Goal: Task Accomplishment & Management: Complete application form

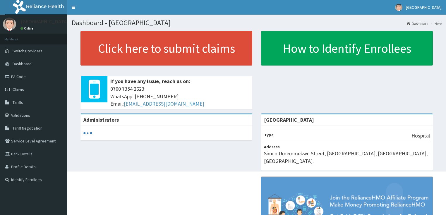
click at [15, 88] on span "Claims" at bounding box center [18, 89] width 11 height 5
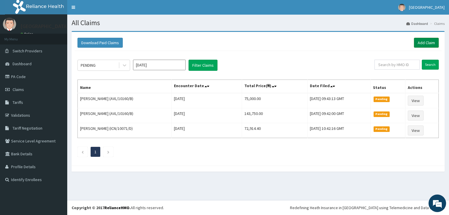
click at [421, 38] on link "Add Claim" at bounding box center [426, 43] width 25 height 10
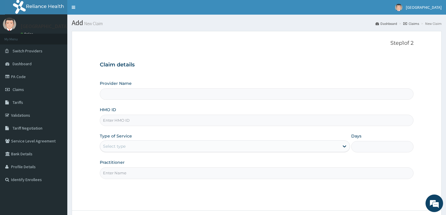
click at [126, 123] on input "HMO ID" at bounding box center [257, 120] width 314 height 11
type input "[GEOGRAPHIC_DATA]"
paste input "CHL/10722/E"
type input "CHL/10722/E"
drag, startPoint x: 131, startPoint y: 143, endPoint x: 130, endPoint y: 147, distance: 4.8
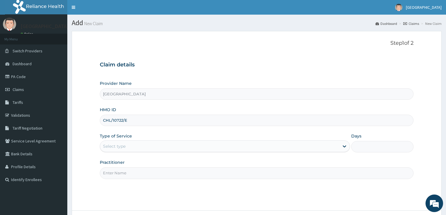
click at [131, 145] on div "Select type" at bounding box center [219, 146] width 239 height 9
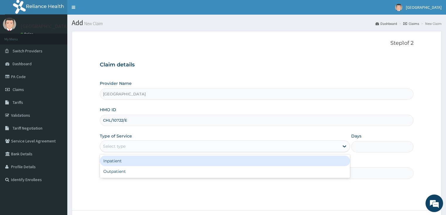
click at [118, 160] on div "Inpatient" at bounding box center [225, 161] width 250 height 11
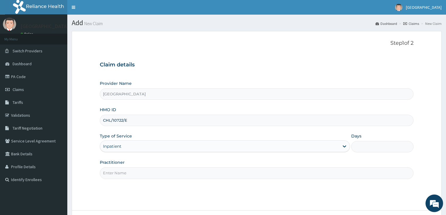
drag, startPoint x: 365, startPoint y: 145, endPoint x: 368, endPoint y: 148, distance: 5.0
click at [365, 145] on input "Days" at bounding box center [382, 146] width 63 height 11
type input "2"
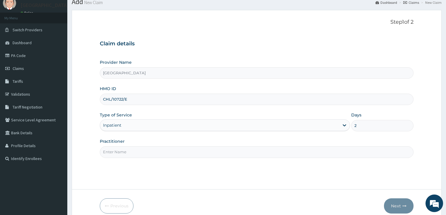
scroll to position [48, 0]
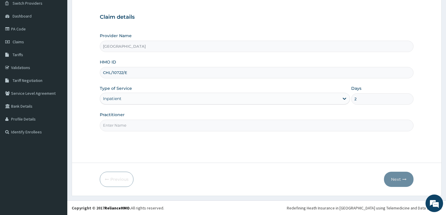
click at [146, 123] on input "Practitioner" at bounding box center [257, 125] width 314 height 11
type input "DR PIUS"
click at [396, 180] on button "Next" at bounding box center [399, 179] width 30 height 15
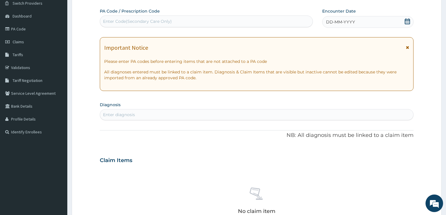
click at [125, 21] on div "Enter Code(Secondary Care Only)" at bounding box center [137, 21] width 69 height 6
paste input "PA/C798F4"
type input "PA/C798F4"
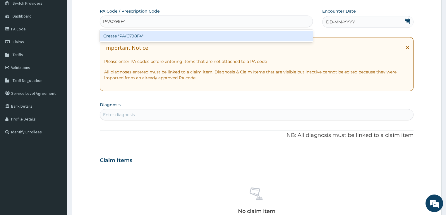
click at [129, 37] on div "Create "PA/C798F4"" at bounding box center [206, 36] width 213 height 11
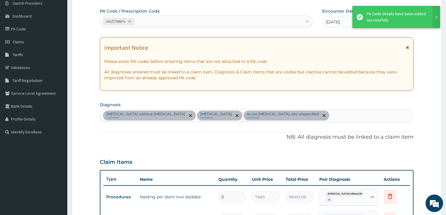
scroll to position [57, 0]
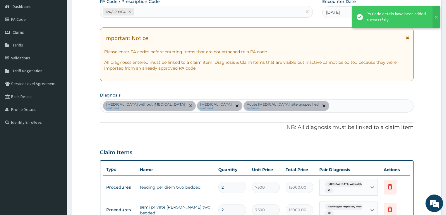
click at [381, 104] on div "Sepsis without septic shock confirmed Plasmodium malariae malaria without compl…" at bounding box center [256, 106] width 313 height 12
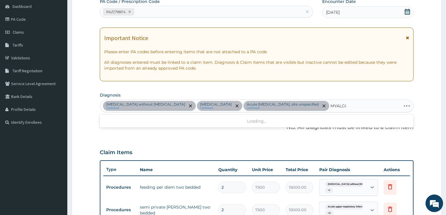
type input "MYALGIA"
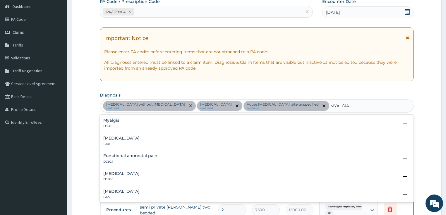
click at [112, 122] on h4 "Myalgia" at bounding box center [111, 120] width 16 height 4
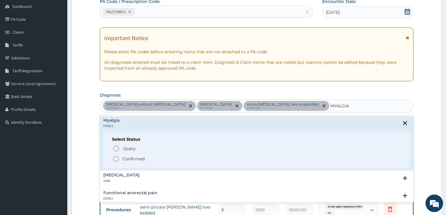
click at [117, 157] on icon "status option filled" at bounding box center [116, 158] width 7 height 7
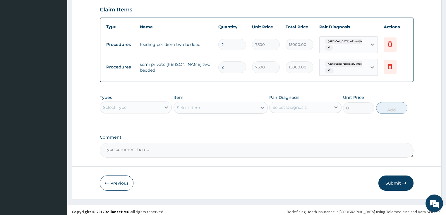
scroll to position [203, 0]
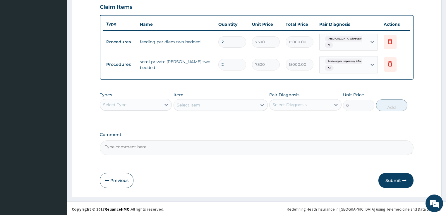
click at [140, 104] on div "Select Type" at bounding box center [130, 104] width 61 height 9
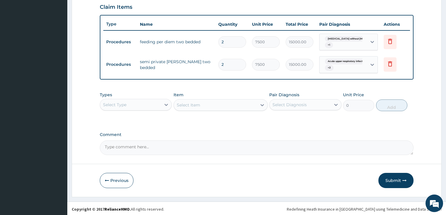
click at [140, 104] on div "Select Type" at bounding box center [130, 104] width 61 height 9
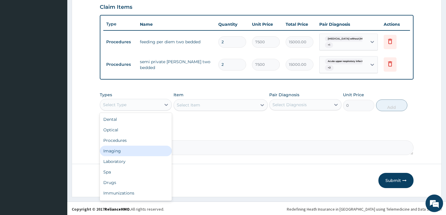
scroll to position [20, 0]
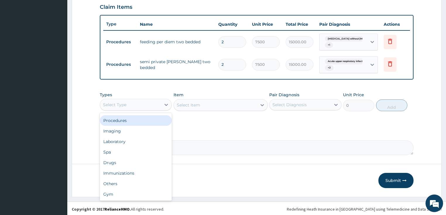
click at [129, 116] on div "Procedures" at bounding box center [136, 120] width 72 height 11
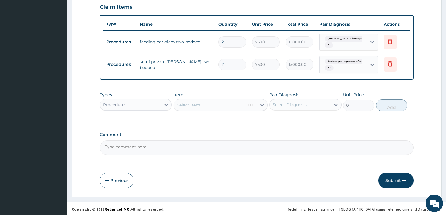
click at [195, 104] on div "Select Item" at bounding box center [220, 105] width 94 height 12
click at [195, 104] on div "Select Item" at bounding box center [188, 105] width 23 height 6
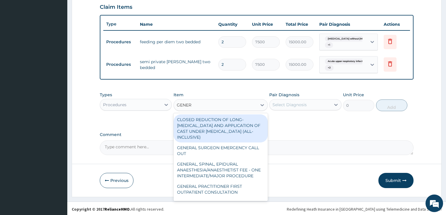
type input "GENERA"
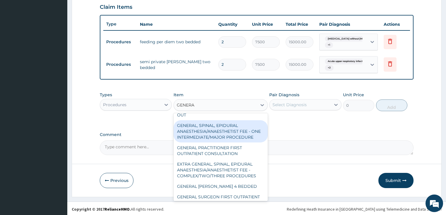
scroll to position [47, 0]
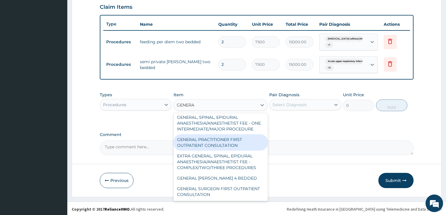
click at [229, 145] on div "GENERAL PRACTITIONER FIRST OUTPATIENT CONSULTATION" at bounding box center [220, 142] width 94 height 16
type input "3750"
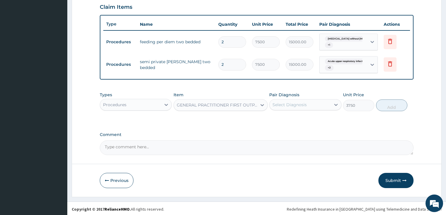
click at [292, 103] on div "Select Diagnosis" at bounding box center [289, 105] width 34 height 6
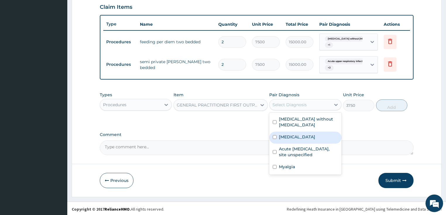
click at [299, 134] on label "Plasmodium malariae malaria without complication" at bounding box center [297, 137] width 36 height 6
checkbox input "true"
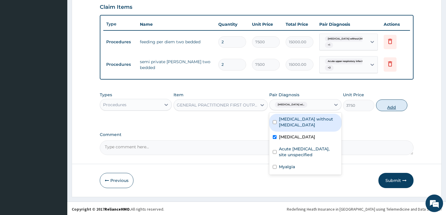
click at [395, 103] on button "Add" at bounding box center [391, 105] width 31 height 12
type input "0"
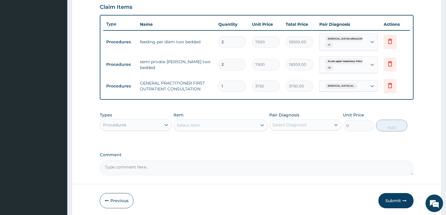
drag, startPoint x: 149, startPoint y: 124, endPoint x: 140, endPoint y: 131, distance: 11.2
click at [148, 124] on div "Procedures" at bounding box center [130, 124] width 61 height 9
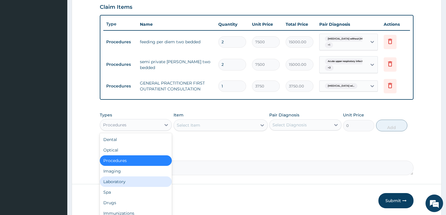
click at [128, 180] on div "Laboratory" at bounding box center [136, 181] width 72 height 11
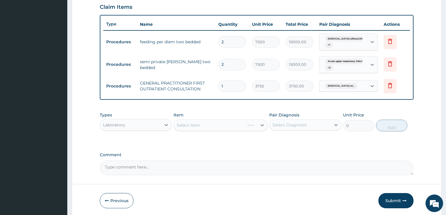
scroll to position [223, 0]
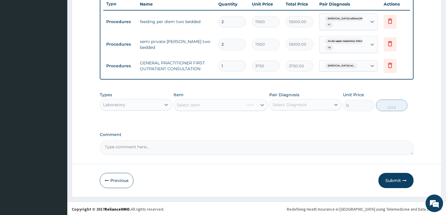
click at [191, 105] on div "Select Item" at bounding box center [220, 105] width 94 height 12
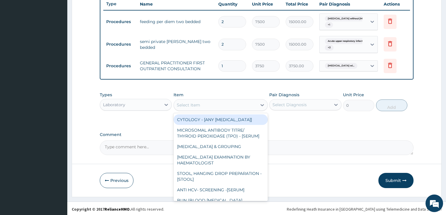
click at [224, 101] on div "Select Item" at bounding box center [215, 104] width 83 height 9
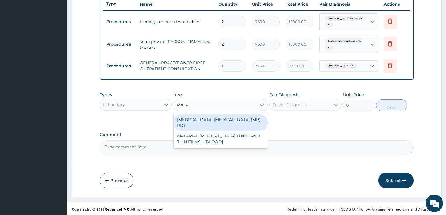
type input "MALAR"
drag, startPoint x: 222, startPoint y: 118, endPoint x: 270, endPoint y: 114, distance: 48.2
click at [223, 118] on div "MALARIA PARASITE (MP) RDT" at bounding box center [220, 122] width 94 height 16
type input "2000"
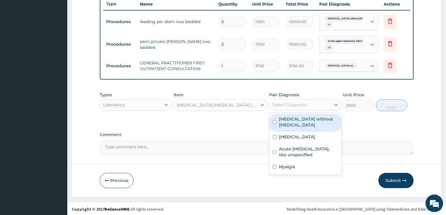
click at [293, 108] on div "Select Diagnosis" at bounding box center [299, 104] width 61 height 9
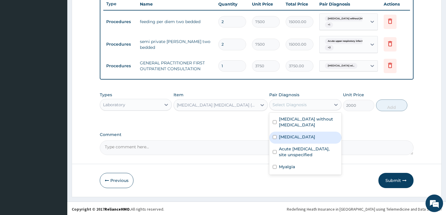
click at [296, 134] on label "Plasmodium malariae malaria without complication" at bounding box center [297, 137] width 36 height 6
checkbox input "true"
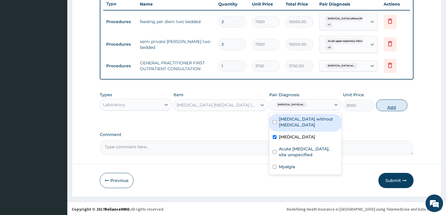
click at [402, 99] on button "Add" at bounding box center [391, 105] width 31 height 12
type input "0"
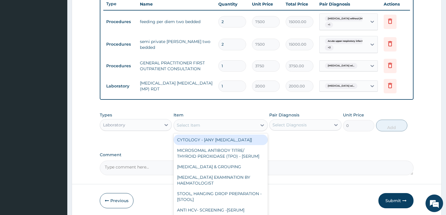
click at [197, 125] on div "Select Item" at bounding box center [188, 125] width 23 height 6
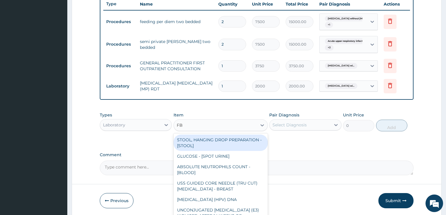
type input "FBC"
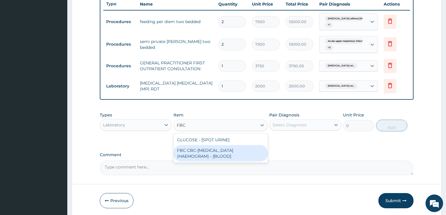
click at [199, 151] on div "FBC CBC-COMPLETE BLOOD COUNT (HAEMOGRAM) - [BLOOD]" at bounding box center [220, 153] width 94 height 16
type input "5000"
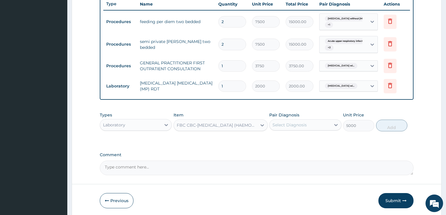
click at [289, 125] on div "Select Diagnosis" at bounding box center [289, 125] width 34 height 6
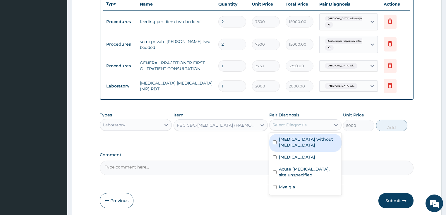
drag, startPoint x: 297, startPoint y: 139, endPoint x: 325, endPoint y: 138, distance: 28.1
click at [297, 139] on label "Sepsis without septic shock" at bounding box center [308, 142] width 59 height 12
checkbox input "true"
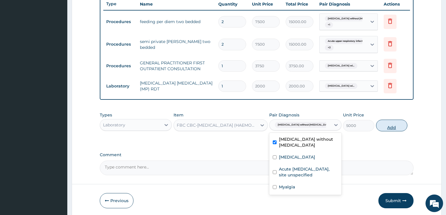
drag, startPoint x: 388, startPoint y: 125, endPoint x: 246, endPoint y: 133, distance: 142.7
click at [388, 125] on button "Add" at bounding box center [391, 126] width 31 height 12
type input "0"
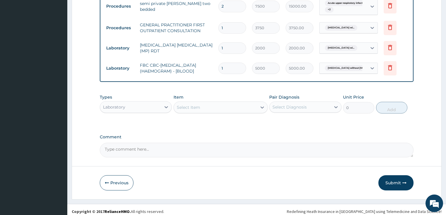
scroll to position [263, 0]
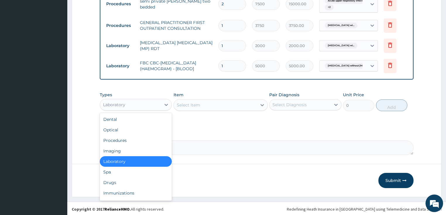
click at [145, 104] on div "Laboratory" at bounding box center [130, 104] width 61 height 9
click at [128, 181] on div "Drugs" at bounding box center [136, 182] width 72 height 11
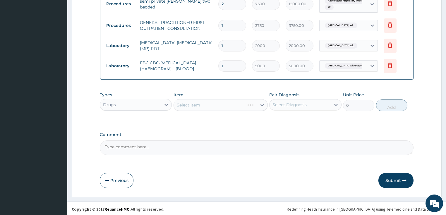
click at [221, 103] on div "Select Item" at bounding box center [220, 105] width 94 height 12
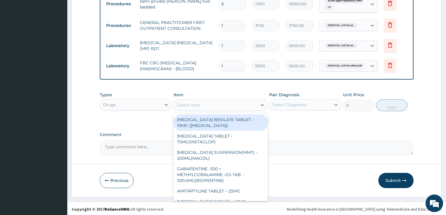
click at [221, 103] on div "Select Item" at bounding box center [215, 104] width 83 height 9
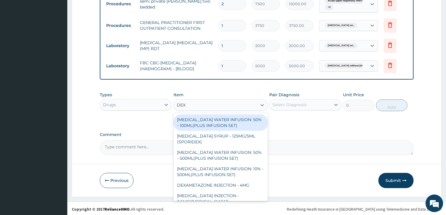
type input "DEXT"
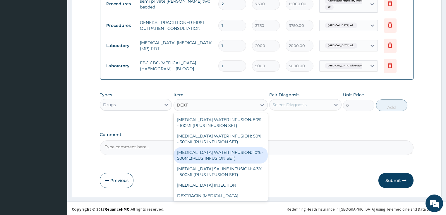
click at [235, 147] on div "DEXTROSE WATER INFUSION: 10% - 500ML(PLUS INFUSION SET)" at bounding box center [220, 155] width 94 height 16
type input "1092"
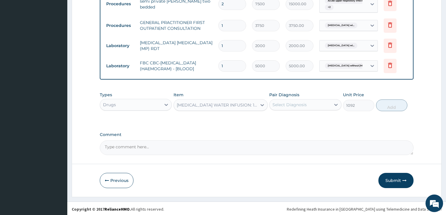
click at [305, 102] on div "Select Diagnosis" at bounding box center [289, 105] width 34 height 6
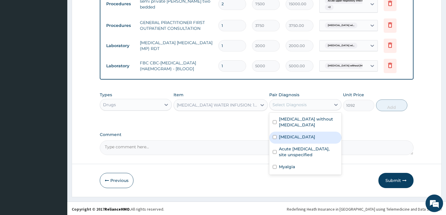
click at [304, 134] on label "Plasmodium malariae malaria without complication" at bounding box center [297, 137] width 36 height 6
checkbox input "true"
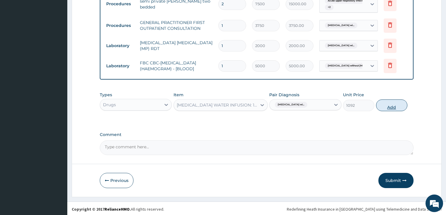
click at [392, 101] on button "Add" at bounding box center [391, 105] width 31 height 12
type input "0"
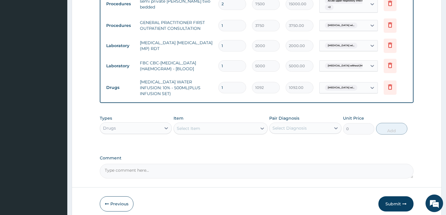
click at [237, 86] on input "1" at bounding box center [232, 87] width 28 height 11
type input "0.00"
type input "2"
type input "2184.00"
type input "2"
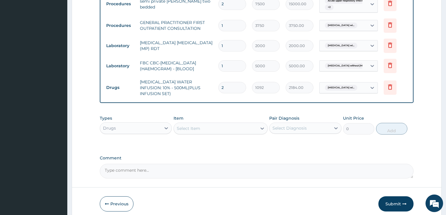
click at [195, 126] on div "Select Item" at bounding box center [188, 129] width 23 height 6
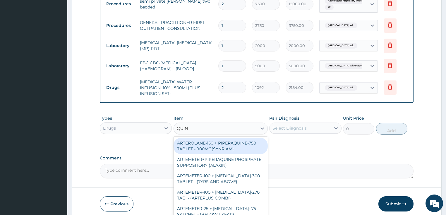
type input "QUINI"
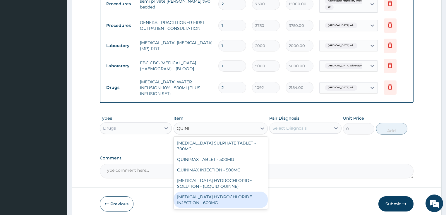
click at [225, 192] on div "QUININE HYDROCHLORIDE INJECTION - 600MG" at bounding box center [220, 200] width 94 height 16
type input "218.39999999999998"
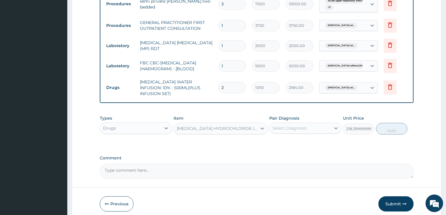
click at [302, 125] on div "Select Diagnosis" at bounding box center [289, 128] width 34 height 6
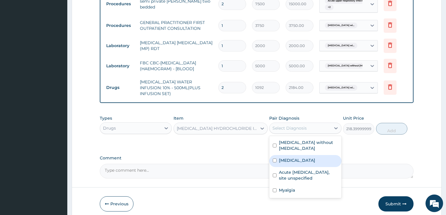
drag, startPoint x: 294, startPoint y: 163, endPoint x: 328, endPoint y: 152, distance: 36.1
click at [294, 163] on label "Plasmodium malariae malaria without complication" at bounding box center [297, 160] width 36 height 6
checkbox input "true"
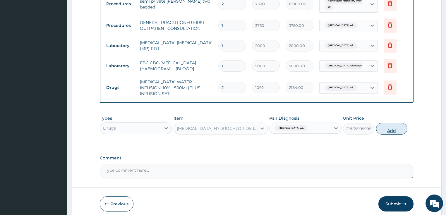
click at [384, 129] on button "Add" at bounding box center [391, 129] width 31 height 12
type input "0"
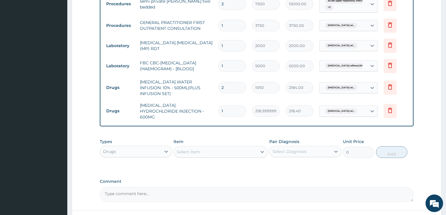
type input "0.00"
type input "2"
type input "436.80"
type input "2"
click at [208, 147] on div "Select Item" at bounding box center [215, 151] width 83 height 9
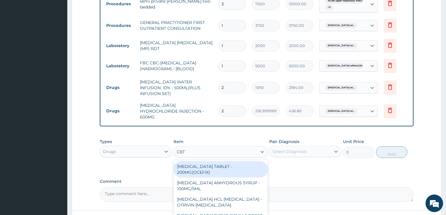
type input "CEFTR"
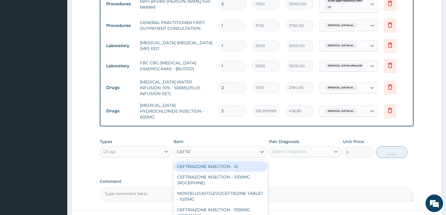
click at [227, 162] on div "CEFTRIAZONE INJECTION - 1G" at bounding box center [220, 166] width 94 height 11
type input "1652"
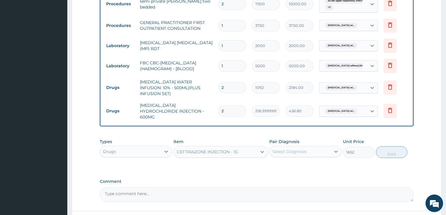
click at [303, 149] on div "Select Diagnosis" at bounding box center [289, 152] width 34 height 6
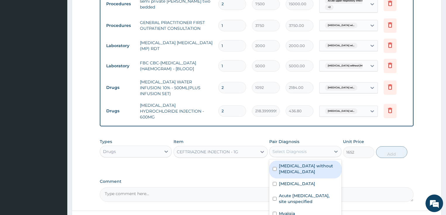
click at [302, 162] on div "Sepsis without septic shock" at bounding box center [305, 170] width 72 height 18
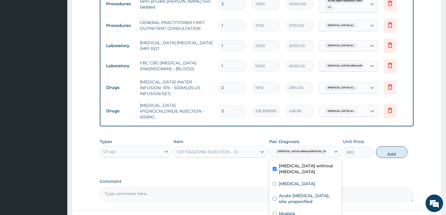
click at [302, 162] on div "Sepsis without septic shock" at bounding box center [305, 170] width 72 height 18
checkbox input "false"
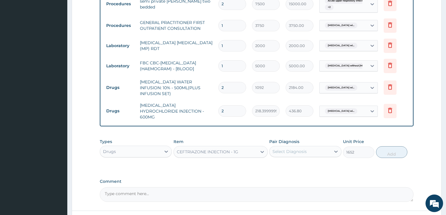
click at [232, 105] on input "2" at bounding box center [232, 110] width 28 height 11
click at [285, 149] on div "Select Diagnosis" at bounding box center [289, 152] width 34 height 6
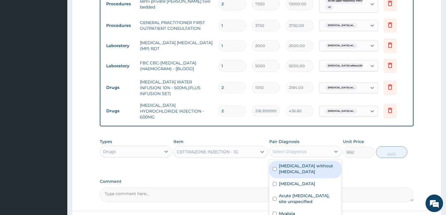
click at [287, 163] on label "Sepsis without septic shock" at bounding box center [308, 169] width 59 height 12
checkbox input "true"
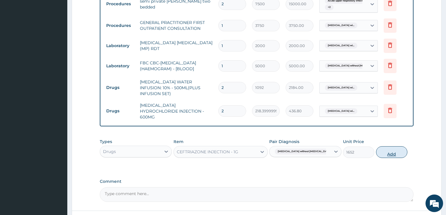
click at [386, 146] on button "Add" at bounding box center [391, 152] width 31 height 12
type input "0"
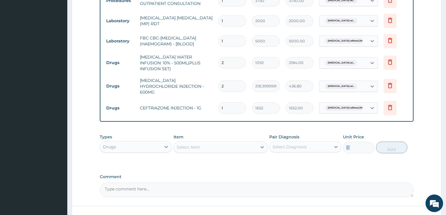
scroll to position [324, 0]
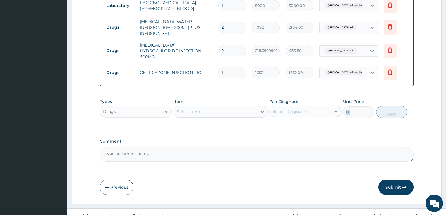
click at [228, 67] on input "1" at bounding box center [232, 72] width 28 height 11
type input "0.00"
type input "2"
type input "3304.00"
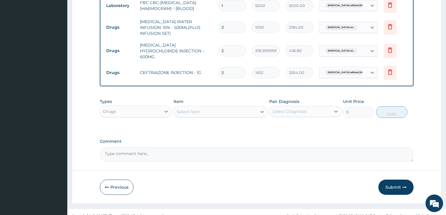
type input "2"
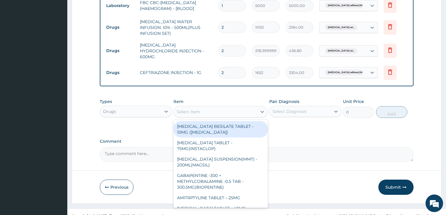
click at [209, 107] on div "Select Item" at bounding box center [215, 111] width 83 height 9
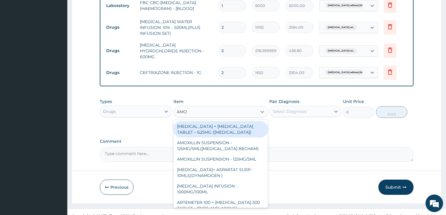
type input "AMOX"
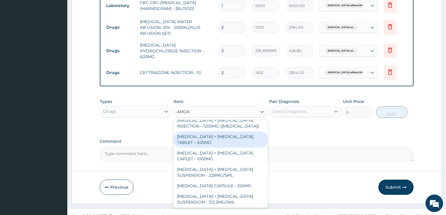
scroll to position [94, 0]
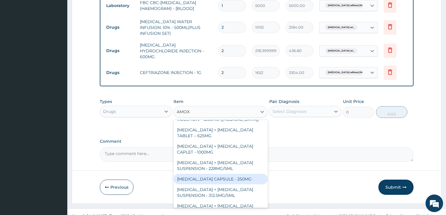
click at [224, 174] on div "AMOXICILLIN CAPSULE - 250MG" at bounding box center [220, 179] width 94 height 11
type input "56"
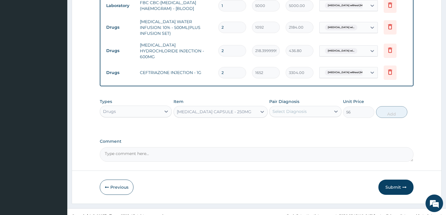
click at [296, 109] on div "Select Diagnosis" at bounding box center [289, 112] width 34 height 6
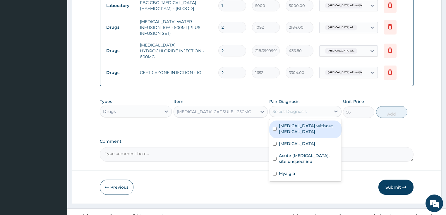
click at [290, 123] on label "Sepsis without septic shock" at bounding box center [308, 129] width 59 height 12
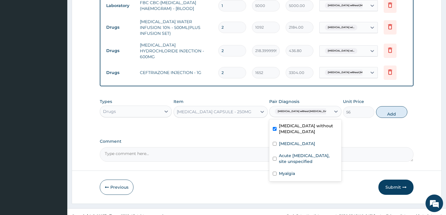
click at [290, 123] on label "Sepsis without septic shock" at bounding box center [308, 129] width 59 height 12
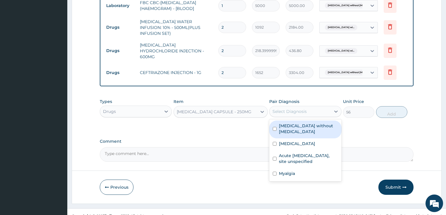
click at [313, 123] on label "Sepsis without septic shock" at bounding box center [308, 129] width 59 height 12
checkbox input "true"
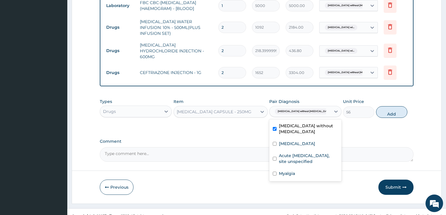
drag, startPoint x: 397, startPoint y: 103, endPoint x: 259, endPoint y: 107, distance: 137.9
click at [397, 106] on button "Add" at bounding box center [391, 112] width 31 height 12
type input "0"
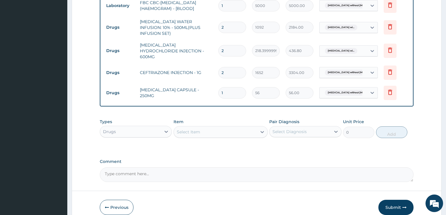
type input "15"
type input "840.00"
type input "15"
click at [196, 127] on div "Select Item" at bounding box center [215, 131] width 83 height 9
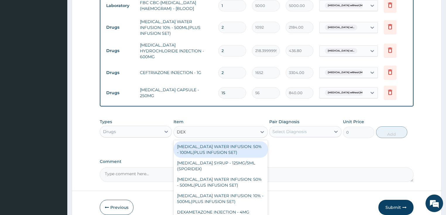
type input "DEXT"
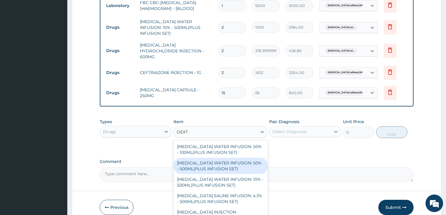
scroll to position [23, 0]
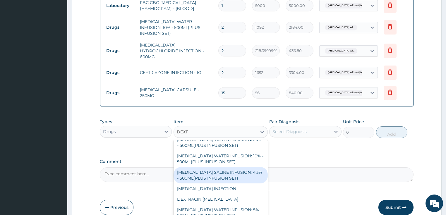
click at [220, 167] on div "DEXTROSE SALINE INFUSION: 4.3% - 500ML(PLUS INFUSION SET)" at bounding box center [220, 175] width 94 height 16
type input "1092"
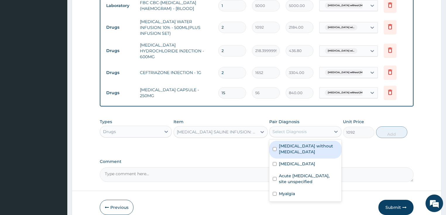
click at [299, 129] on div "Select Diagnosis" at bounding box center [289, 132] width 34 height 6
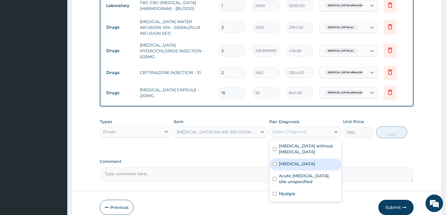
click at [297, 161] on label "Plasmodium malariae malaria without complication" at bounding box center [297, 164] width 36 height 6
checkbox input "true"
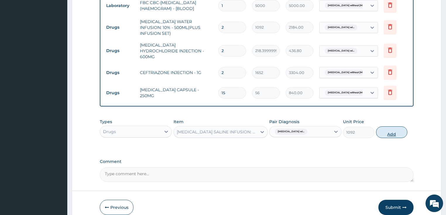
click at [387, 126] on button "Add" at bounding box center [391, 132] width 31 height 12
type input "0"
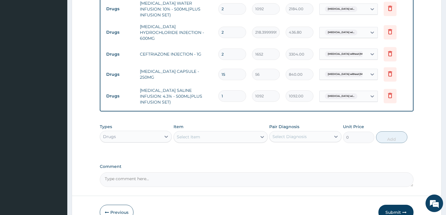
scroll to position [364, 0]
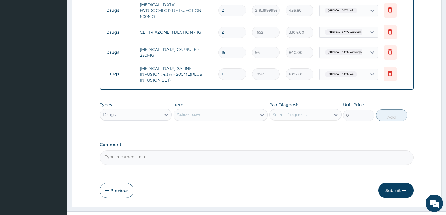
click at [194, 112] on div "Select Item" at bounding box center [188, 115] width 23 height 6
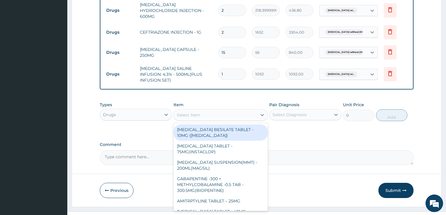
type input "P"
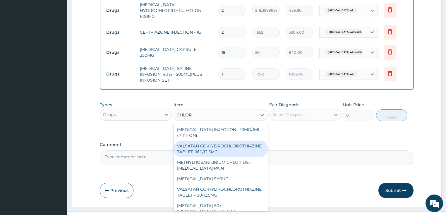
type input "CHLORP"
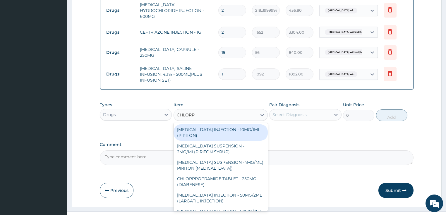
click at [211, 124] on div "CHLORPHENIRAMINE INJECTION - 10MG/1ML (PIRITON)" at bounding box center [220, 132] width 94 height 16
type input "364"
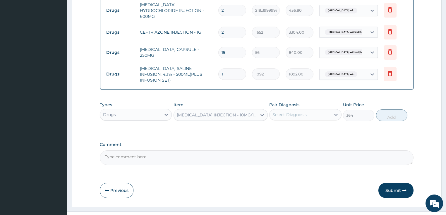
click at [302, 112] on div "Select Diagnosis" at bounding box center [289, 115] width 34 height 6
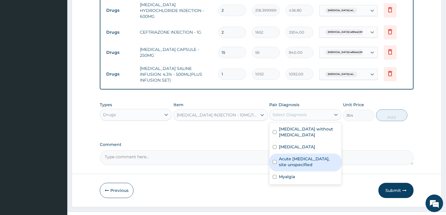
click at [299, 156] on label "Acute upper respiratory infection, site unspecified" at bounding box center [308, 162] width 59 height 12
checkbox input "true"
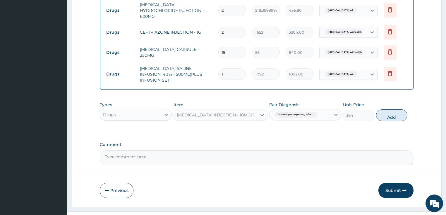
click at [392, 109] on button "Add" at bounding box center [391, 115] width 31 height 12
type input "0"
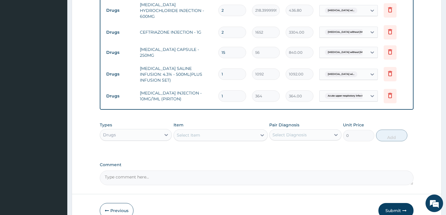
click at [228, 90] on input "1" at bounding box center [232, 95] width 28 height 11
type input "0.00"
type input "2"
type input "728.00"
type input "2"
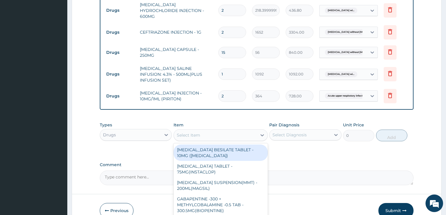
click at [205, 130] on div "Select Item" at bounding box center [215, 134] width 83 height 9
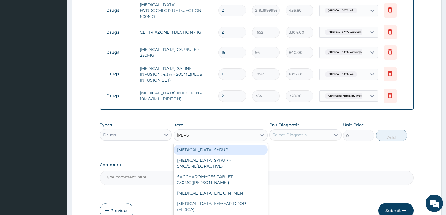
type input "LORAT"
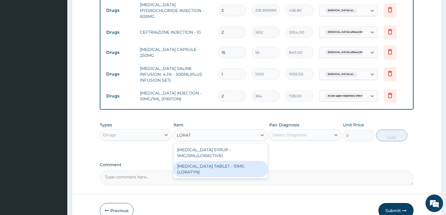
click at [210, 161] on div "LORATADINE TABLET - 10MG (LORATYN)" at bounding box center [220, 169] width 94 height 16
type input "98"
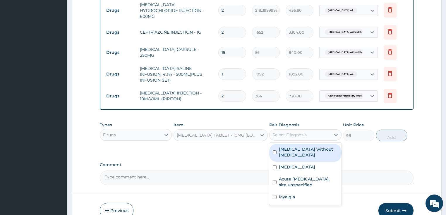
click at [291, 130] on div "Select Diagnosis" at bounding box center [299, 134] width 61 height 9
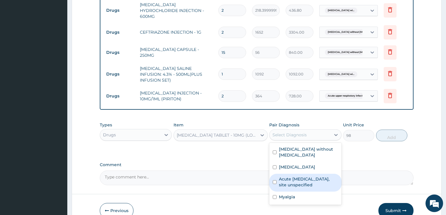
click at [293, 181] on label "Acute upper respiratory infection, site unspecified" at bounding box center [308, 182] width 59 height 12
checkbox input "true"
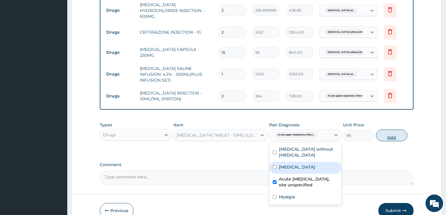
click at [385, 130] on button "Add" at bounding box center [391, 136] width 31 height 12
type input "0"
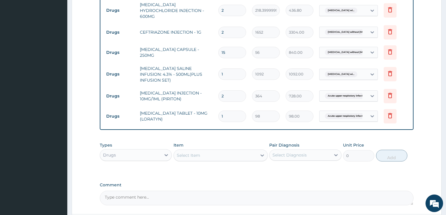
type input "0.00"
type input "5"
type input "490.00"
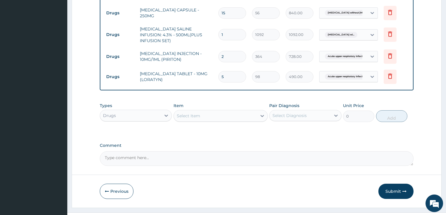
scroll to position [404, 0]
type input "5"
click at [202, 111] on div "Select Item" at bounding box center [215, 115] width 83 height 9
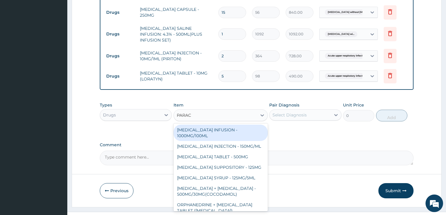
type input "PARACE"
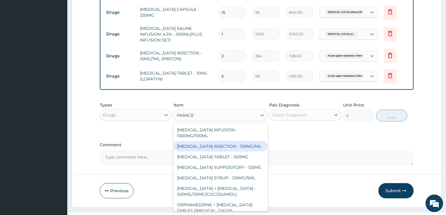
click at [225, 141] on div "PARACETAMOL INJECTION - 150MG/ML" at bounding box center [220, 146] width 94 height 11
type input "560"
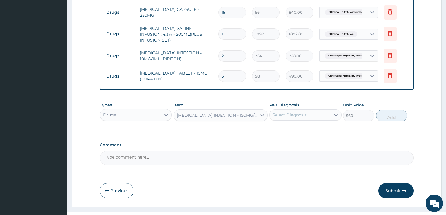
click at [295, 112] on div "Select Diagnosis" at bounding box center [289, 115] width 34 height 6
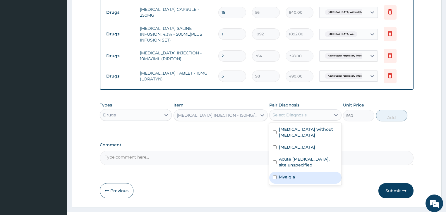
click at [296, 173] on div "Myalgia" at bounding box center [305, 178] width 72 height 12
checkbox input "true"
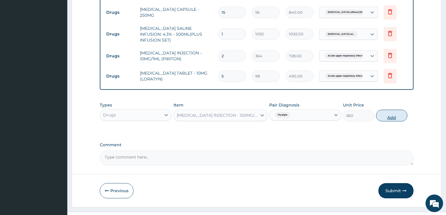
click at [391, 110] on button "Add" at bounding box center [391, 116] width 31 height 12
drag, startPoint x: 391, startPoint y: 108, endPoint x: 289, endPoint y: 95, distance: 102.6
type input "0"
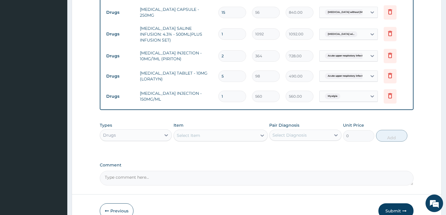
click at [226, 91] on input "1" at bounding box center [232, 96] width 28 height 11
type input "0.00"
type input "6"
type input "3360.00"
type input "6"
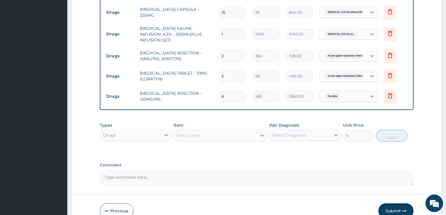
click at [209, 131] on div "Select Item" at bounding box center [215, 135] width 83 height 9
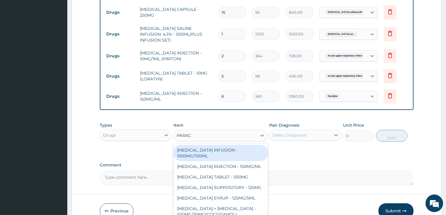
type input "PARACE"
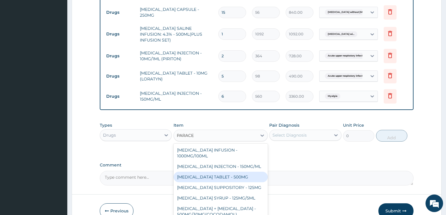
click at [217, 172] on div "PARACETAMOL TABLET - 500MG" at bounding box center [220, 177] width 94 height 11
type input "33.599999999999994"
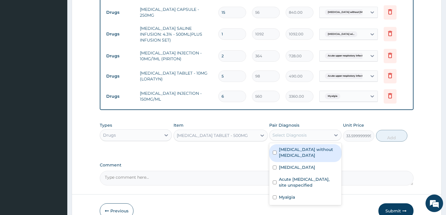
click at [291, 132] on div "Select Diagnosis" at bounding box center [289, 135] width 34 height 6
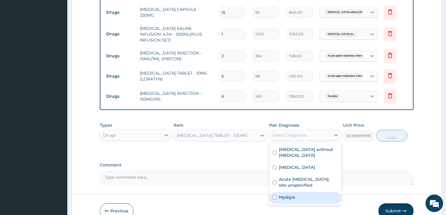
drag, startPoint x: 292, startPoint y: 191, endPoint x: 310, endPoint y: 186, distance: 18.5
click at [293, 194] on label "Myalgia" at bounding box center [287, 197] width 16 height 6
checkbox input "true"
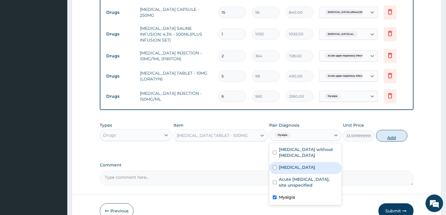
click at [385, 130] on button "Add" at bounding box center [391, 136] width 31 height 12
type input "0"
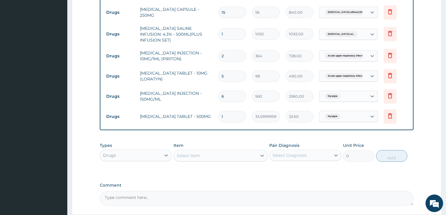
click at [225, 111] on input "1" at bounding box center [232, 116] width 28 height 11
type input "9"
type input "302.40"
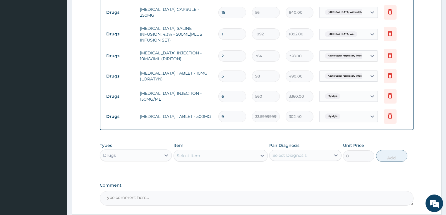
type input "8"
type input "268.80"
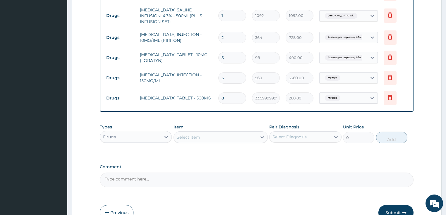
scroll to position [444, 0]
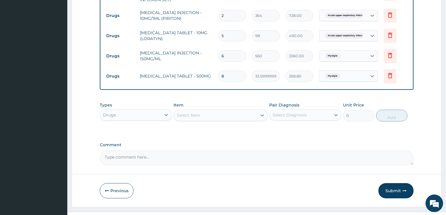
type input "8"
click at [217, 111] on div "Select Item" at bounding box center [215, 115] width 83 height 9
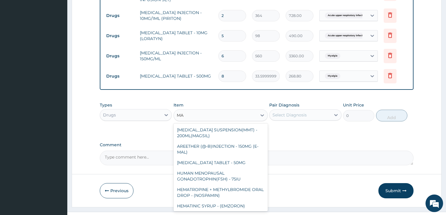
type input "M"
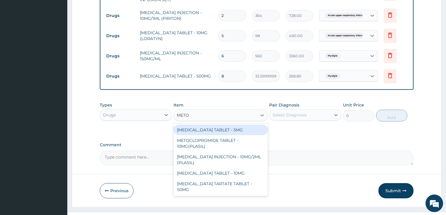
type input "METOC"
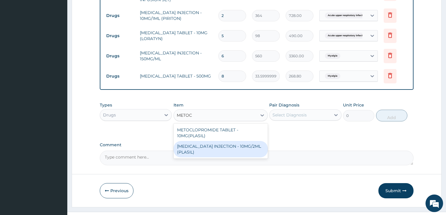
click at [199, 141] on div "METOCLOPRAMIDE INJECTION - 10MG/2ML (PLASIL)" at bounding box center [220, 149] width 94 height 16
type input "274.4"
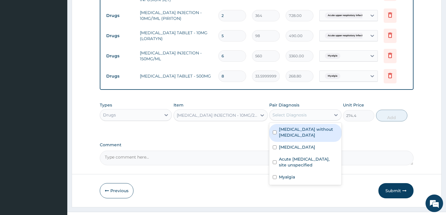
click at [292, 112] on div "Select Diagnosis" at bounding box center [289, 115] width 34 height 6
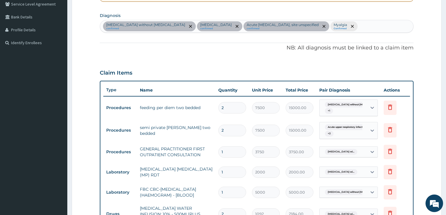
scroll to position [93, 0]
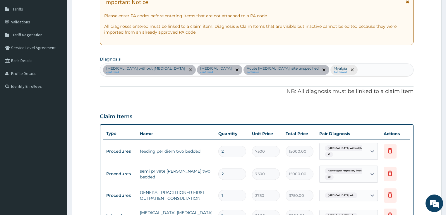
click at [408, 69] on div "Sepsis without septic shock confirmed Plasmodium malariae malaria without compl…" at bounding box center [256, 70] width 313 height 12
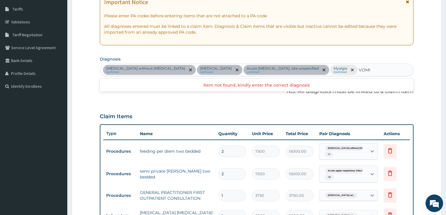
type input "VOMIT"
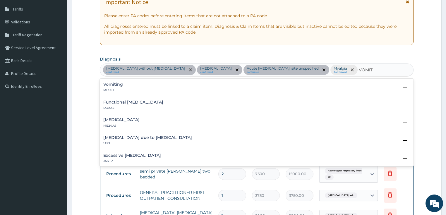
click at [113, 92] on div "Vomiting MD90.1" at bounding box center [113, 87] width 20 height 10
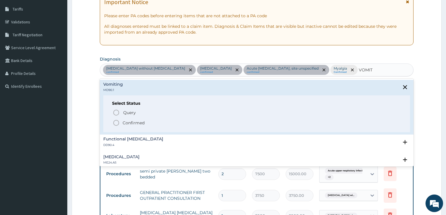
click at [117, 126] on icon "status option filled" at bounding box center [116, 122] width 7 height 7
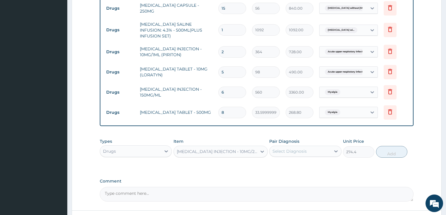
scroll to position [444, 0]
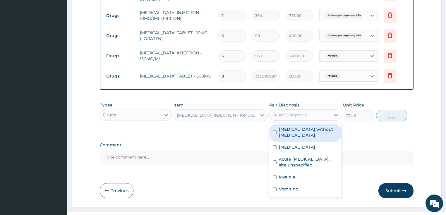
click at [284, 114] on div "Select Diagnosis" at bounding box center [289, 115] width 34 height 6
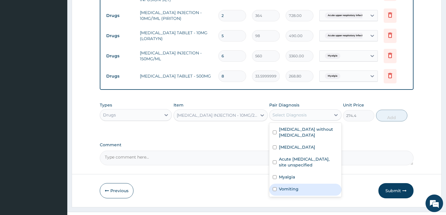
click at [291, 192] on label "Vomiting" at bounding box center [289, 189] width 20 height 6
checkbox input "true"
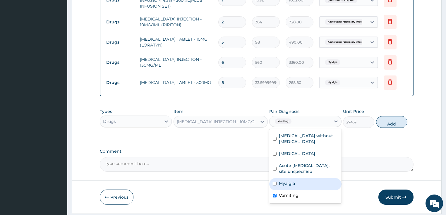
scroll to position [456, 0]
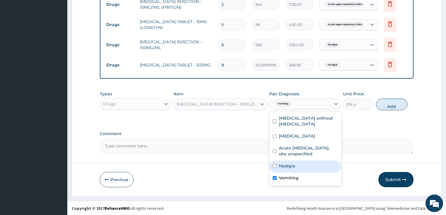
click at [203, 184] on div "Previous Submit" at bounding box center [257, 179] width 314 height 15
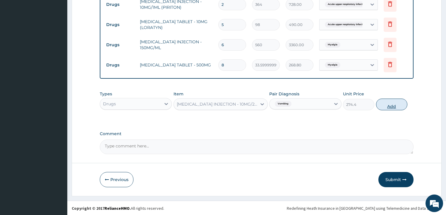
click at [386, 104] on button "Add" at bounding box center [391, 105] width 31 height 12
type input "0"
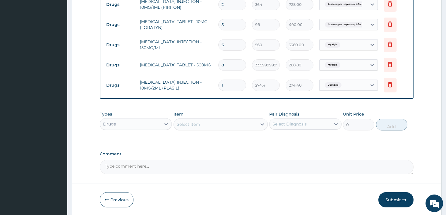
scroll to position [476, 0]
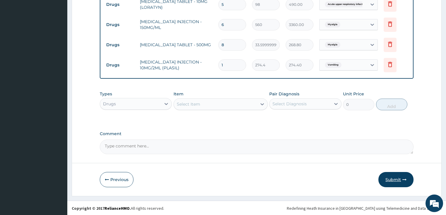
click at [396, 181] on button "Submit" at bounding box center [395, 179] width 35 height 15
